Goal: Browse casually

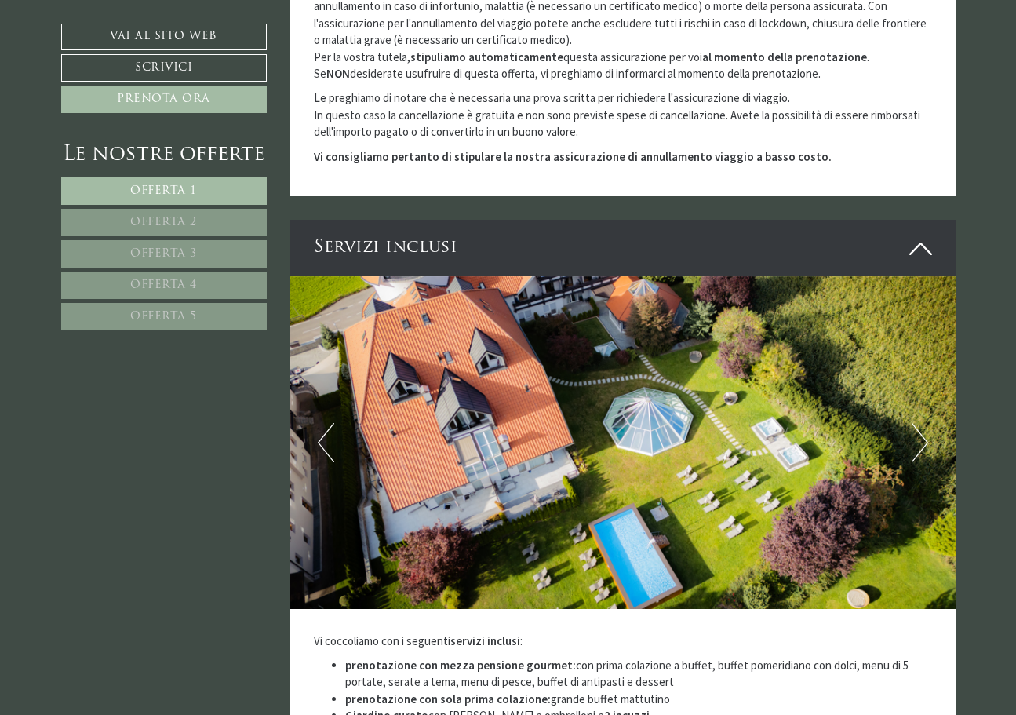
scroll to position [4448, 0]
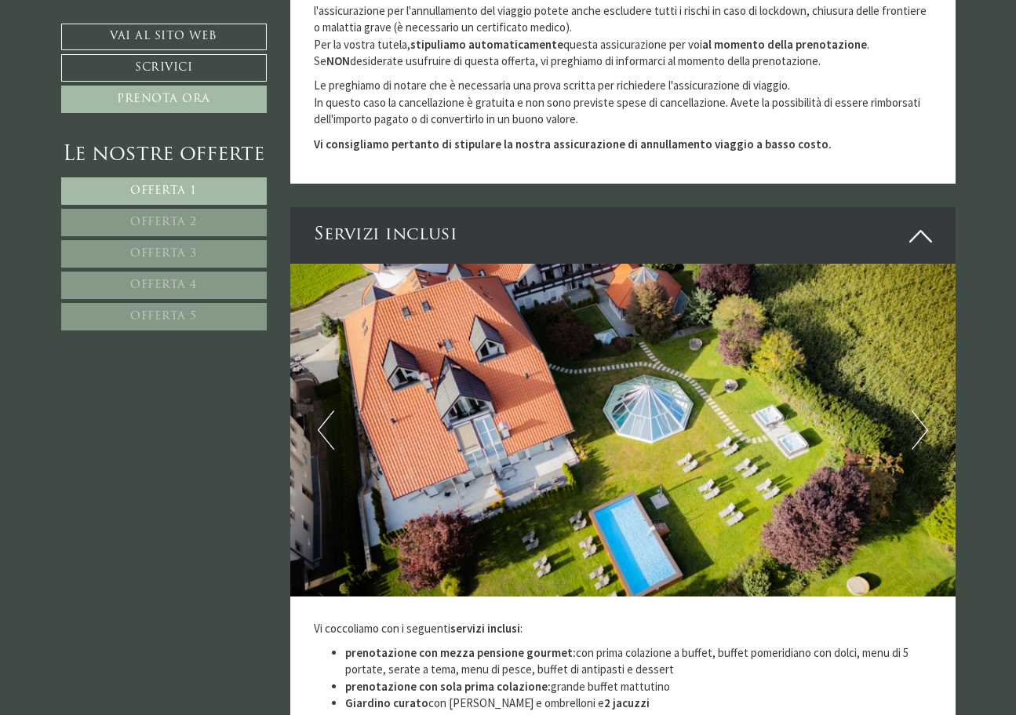
click at [923, 410] on button "Next" at bounding box center [920, 429] width 16 height 39
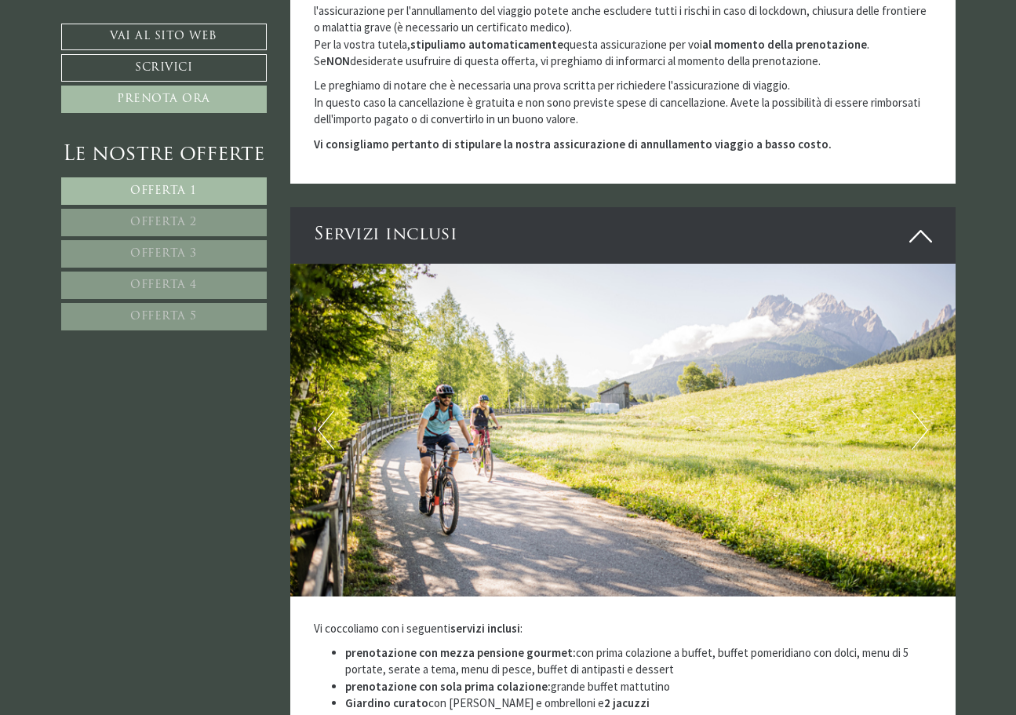
click at [923, 410] on button "Next" at bounding box center [920, 429] width 16 height 39
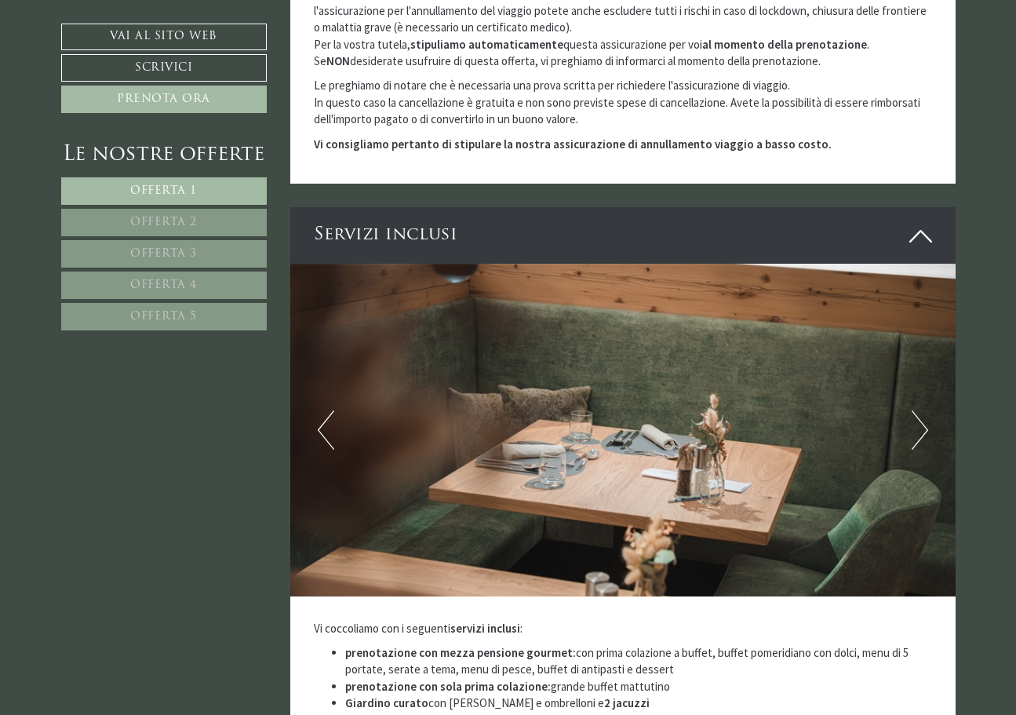
click at [923, 410] on button "Next" at bounding box center [920, 429] width 16 height 39
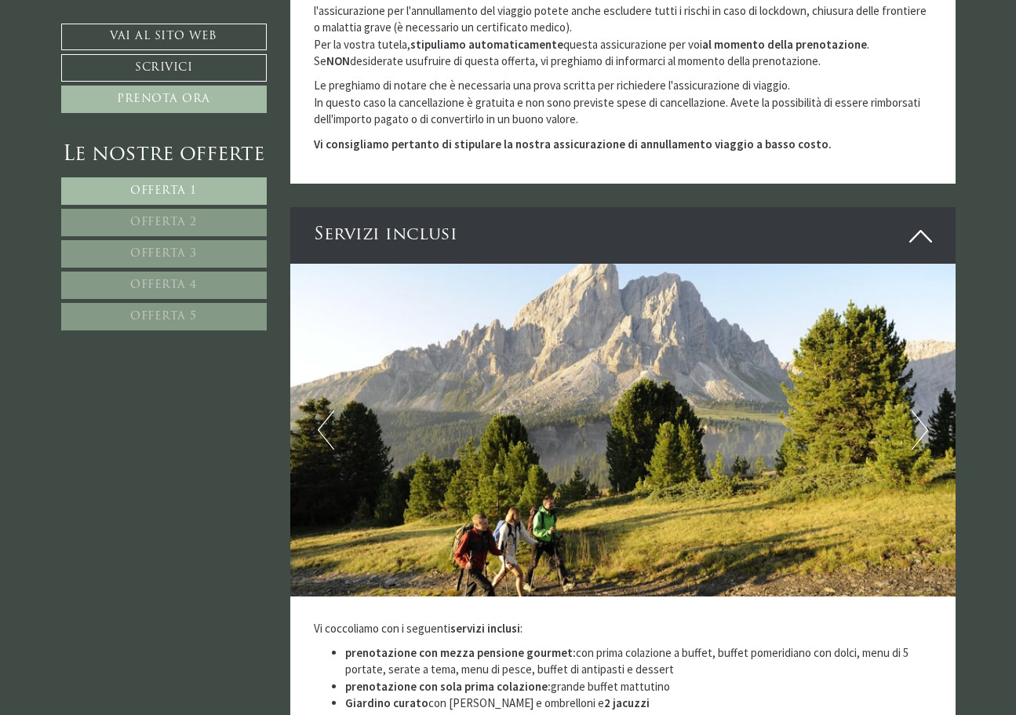
click at [923, 410] on button "Next" at bounding box center [920, 429] width 16 height 39
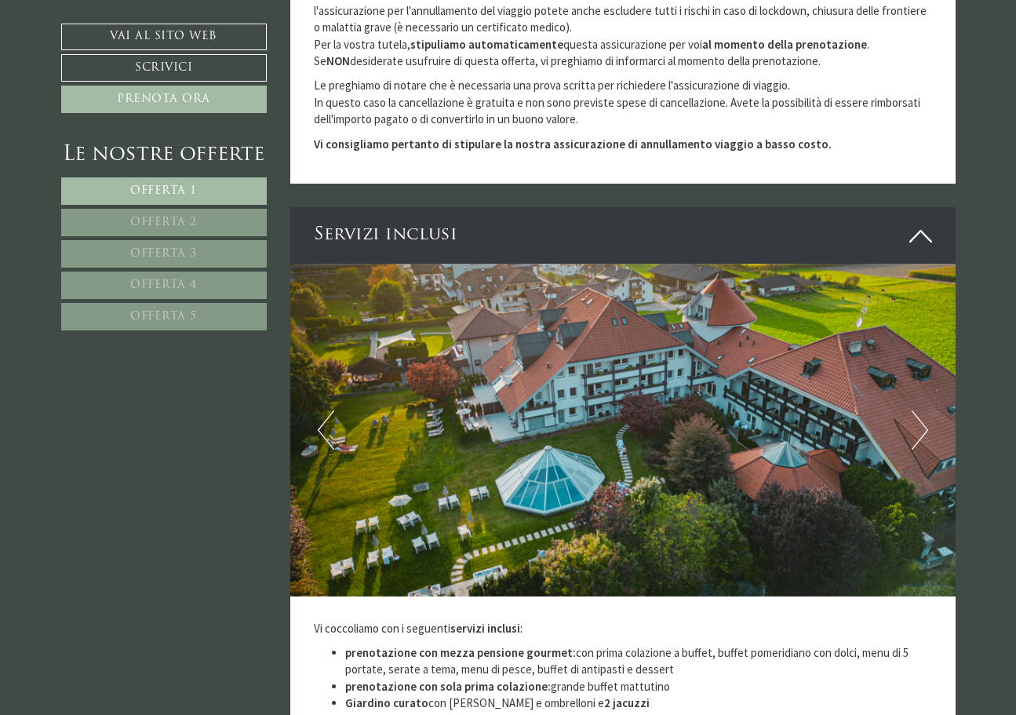
click at [923, 410] on button "Next" at bounding box center [920, 429] width 16 height 39
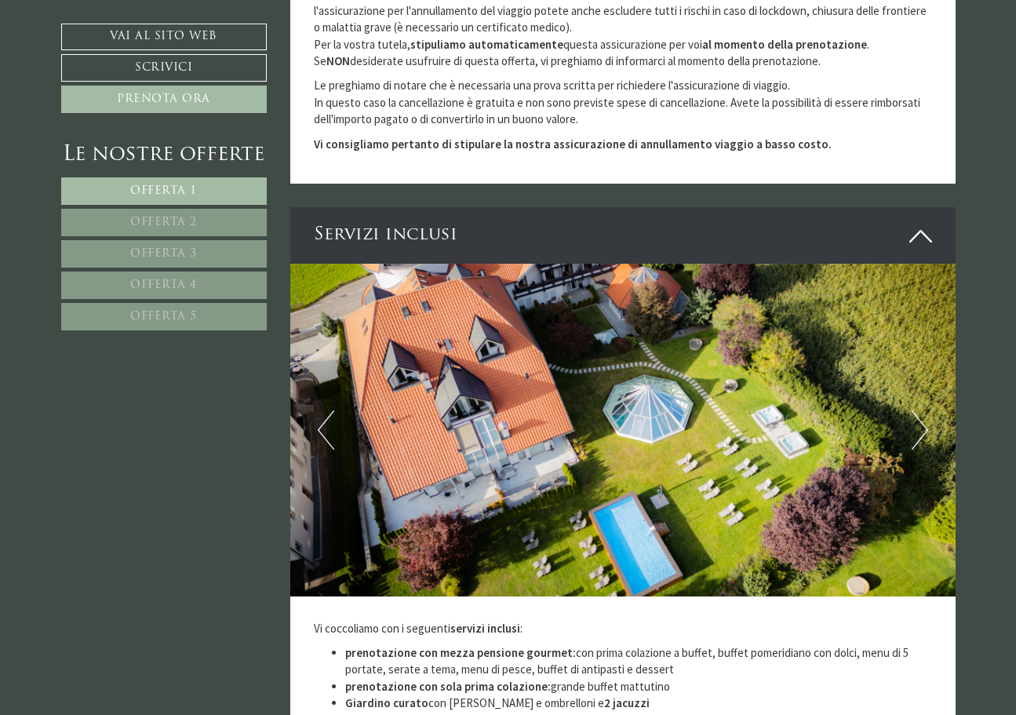
click at [923, 410] on button "Next" at bounding box center [920, 429] width 16 height 39
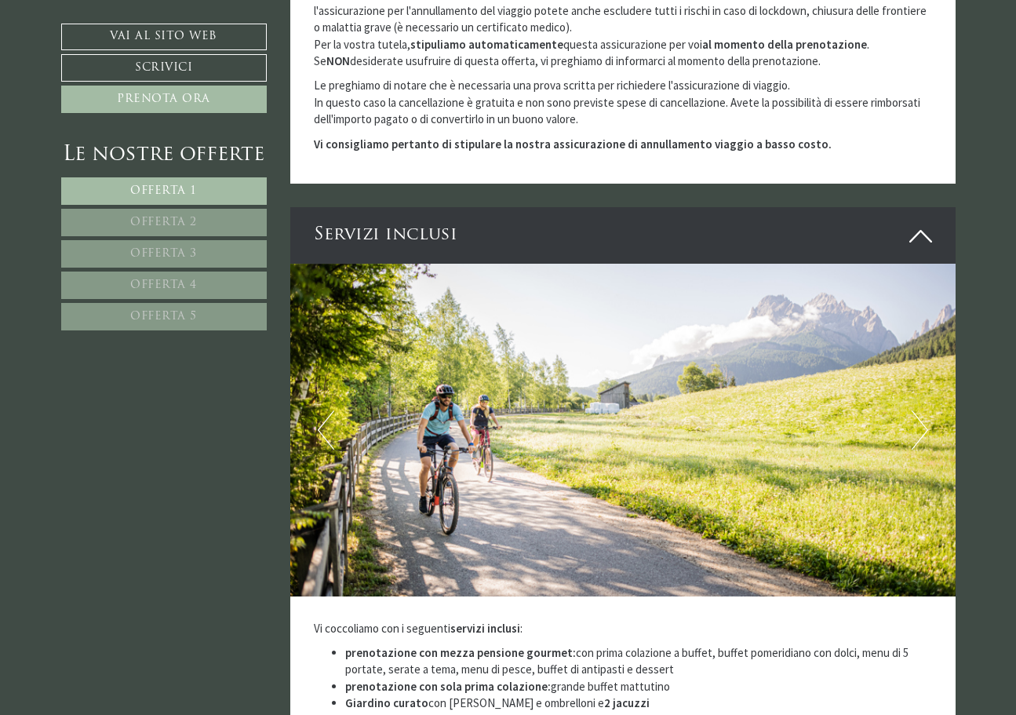
click at [923, 410] on button "Next" at bounding box center [920, 429] width 16 height 39
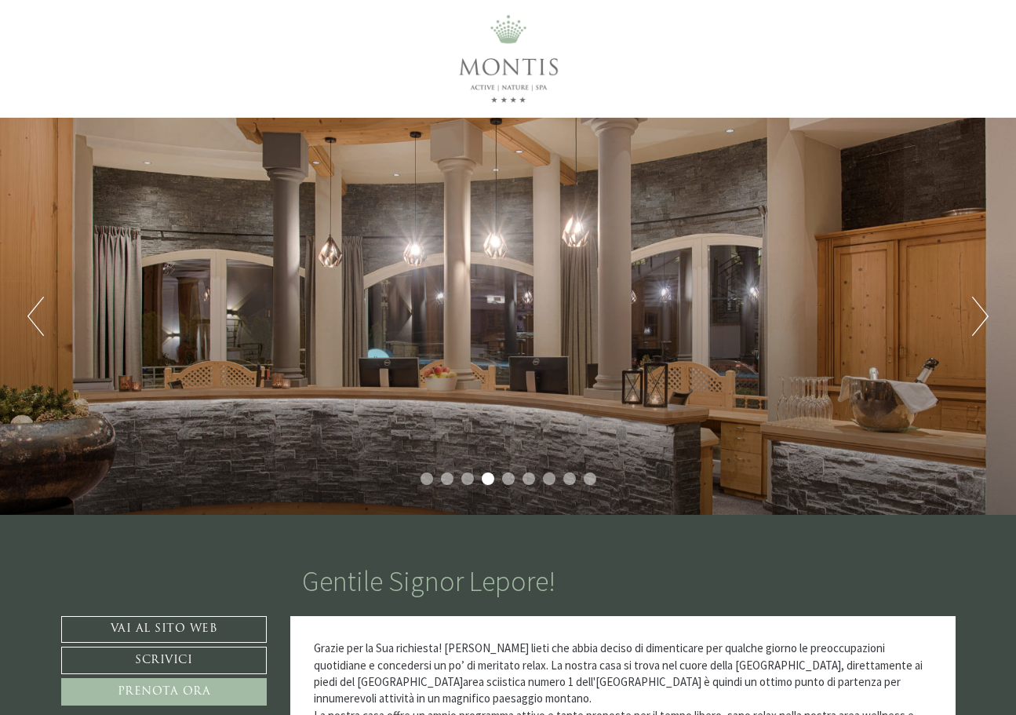
scroll to position [0, 0]
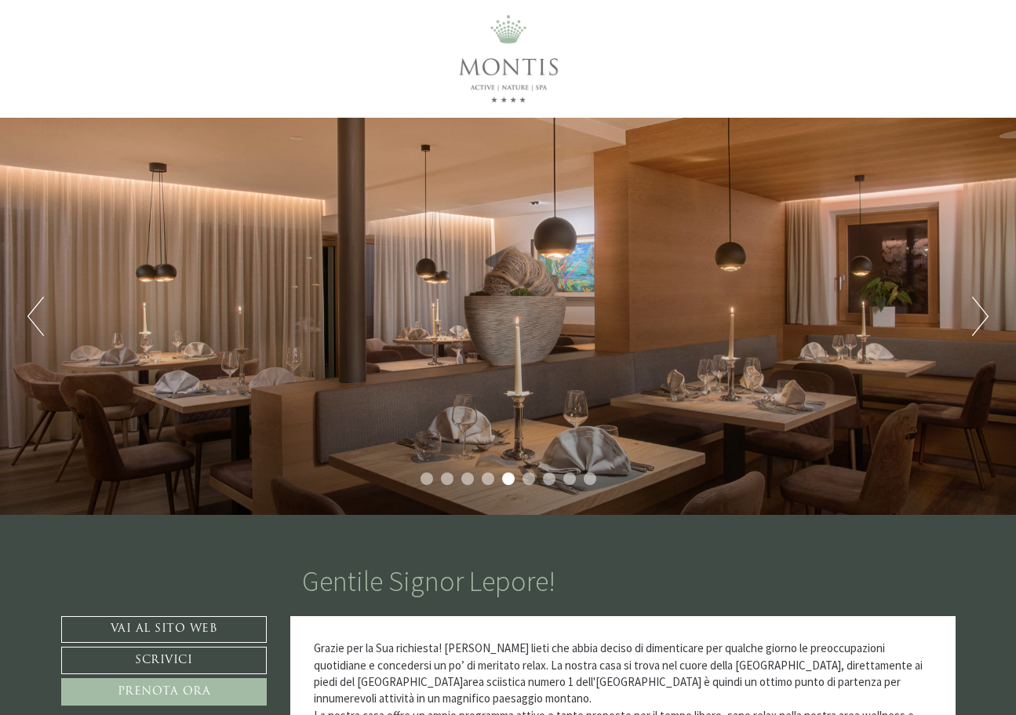
click at [529, 478] on li "6" at bounding box center [529, 478] width 13 height 13
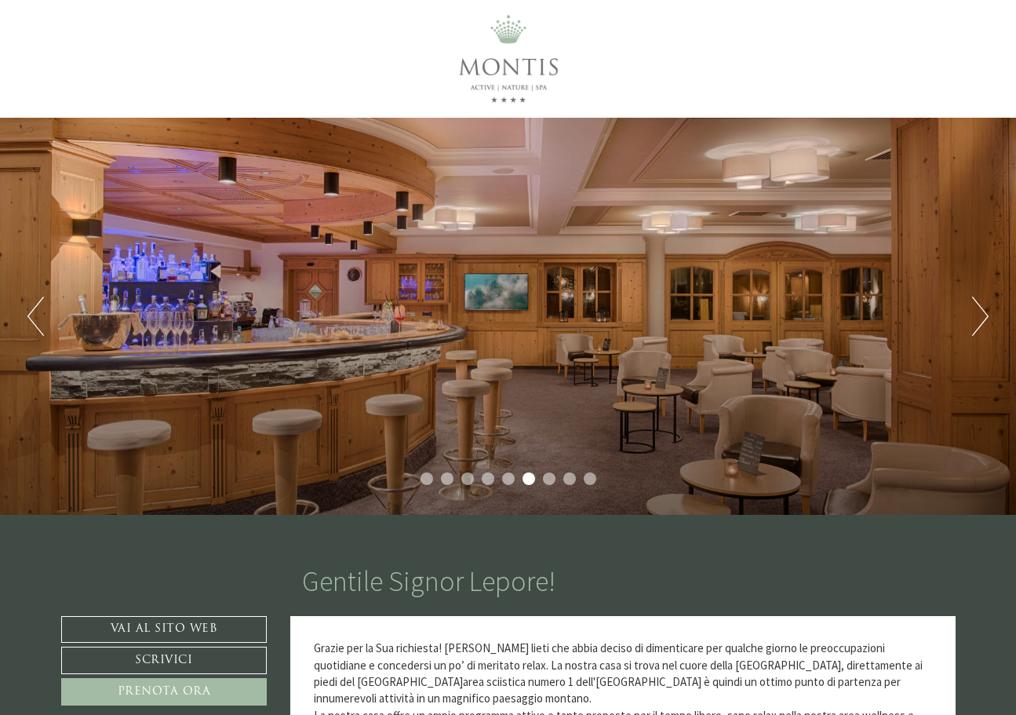
click at [539, 477] on ul "1 2 3 4 5 6 7 8 9" at bounding box center [508, 480] width 1016 height 16
click at [541, 480] on ul "1 2 3 4 5 6 7 8 9" at bounding box center [508, 480] width 1016 height 16
click at [550, 480] on li "7" at bounding box center [549, 478] width 13 height 13
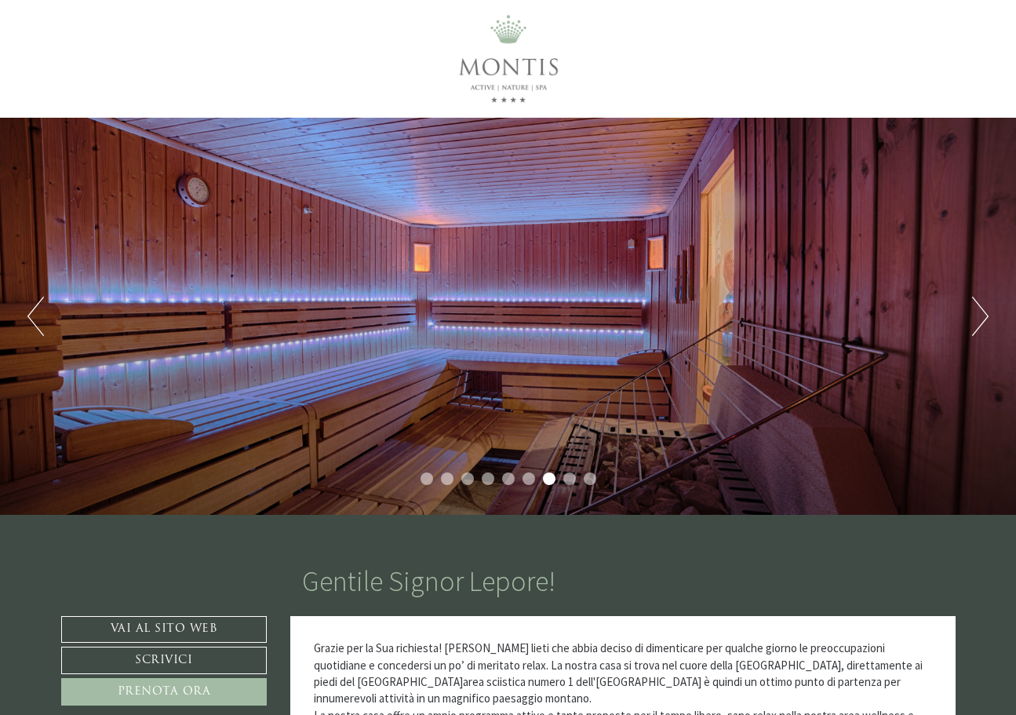
click at [563, 479] on li "8" at bounding box center [569, 478] width 13 height 13
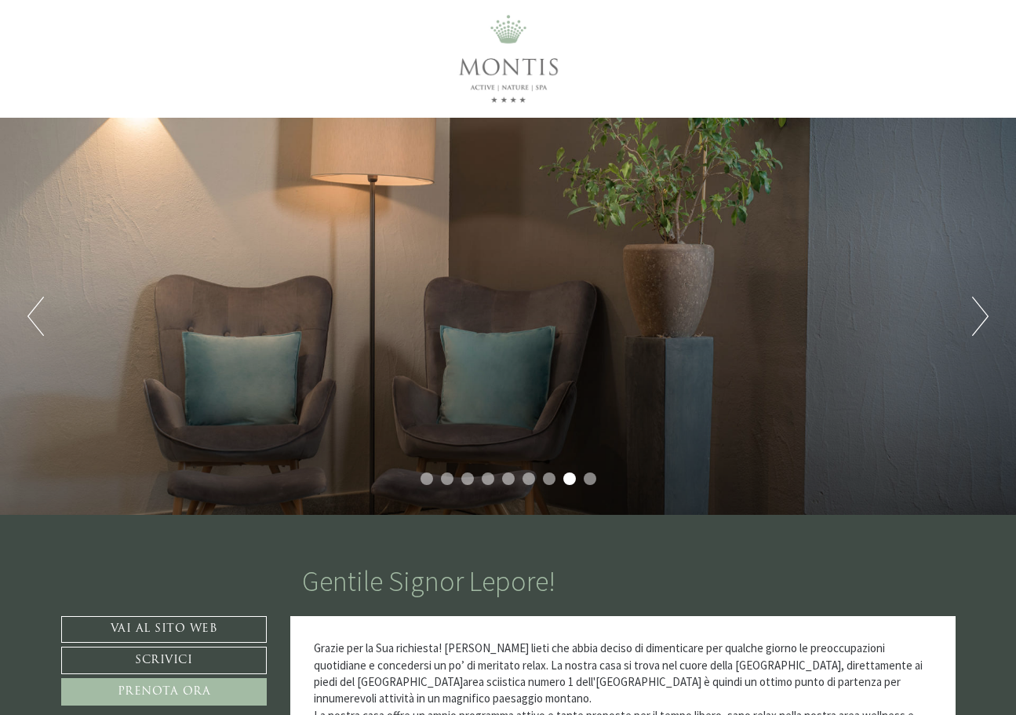
click at [589, 479] on li "9" at bounding box center [590, 478] width 13 height 13
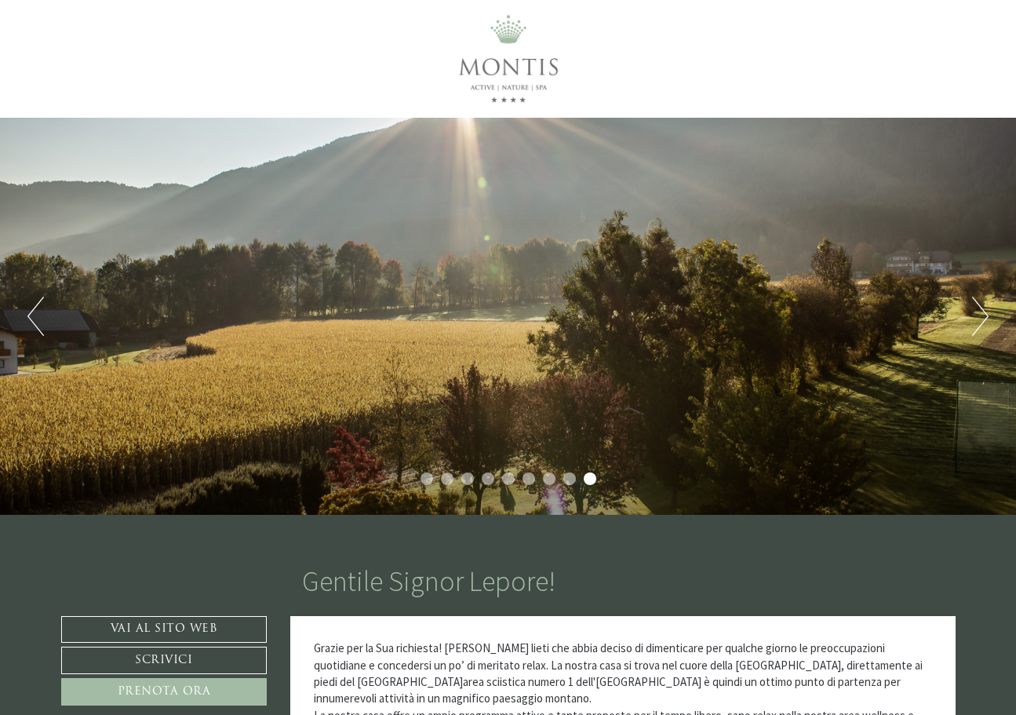
click at [425, 478] on li "1" at bounding box center [427, 478] width 13 height 13
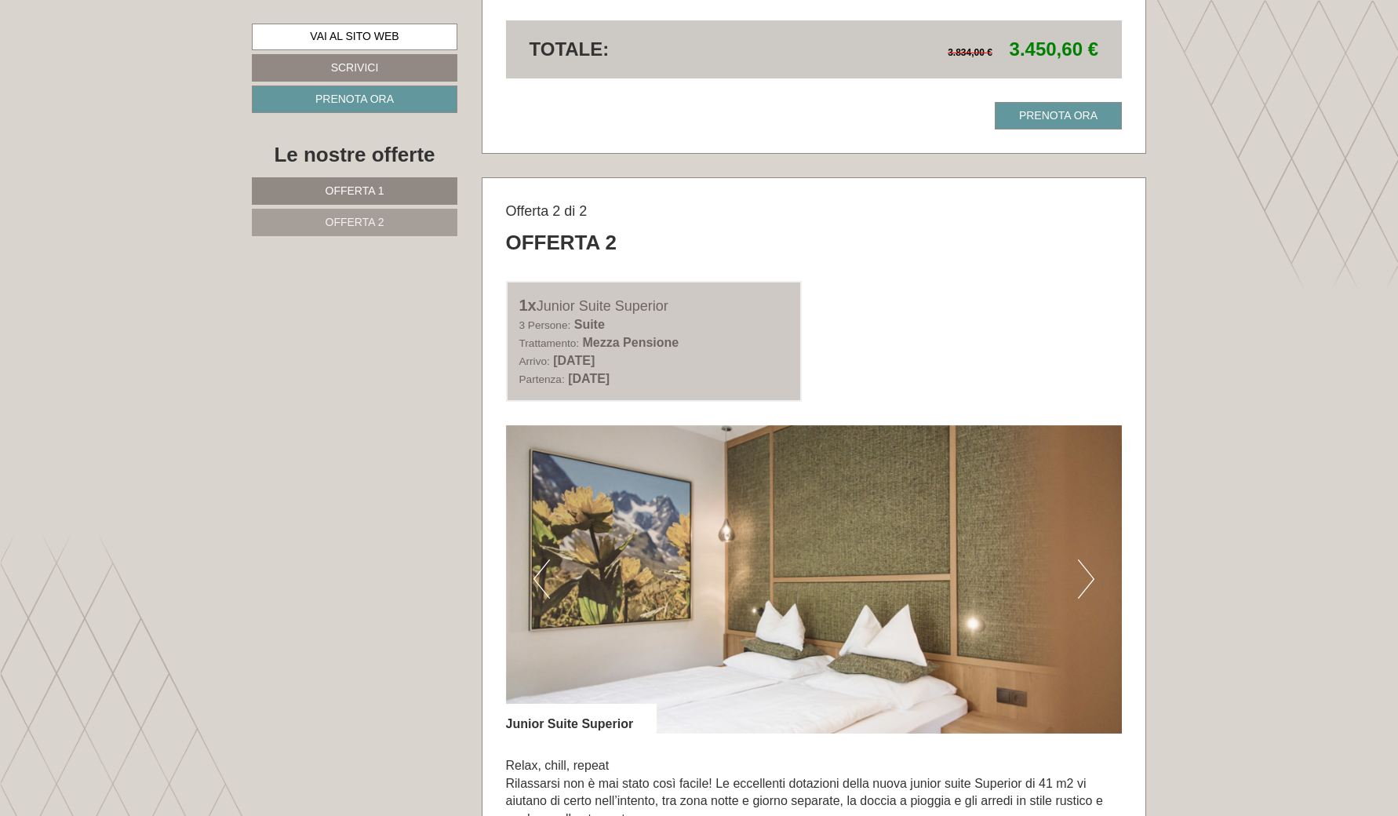
scroll to position [1548, 0]
